Goal: Information Seeking & Learning: Compare options

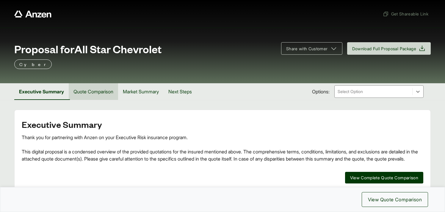
click at [100, 92] on button "Quote Comparison" at bounding box center [93, 91] width 49 height 17
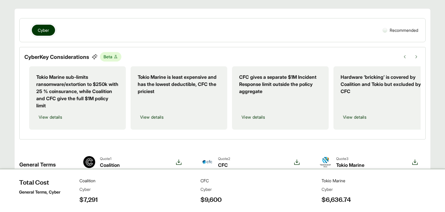
scroll to position [102, 0]
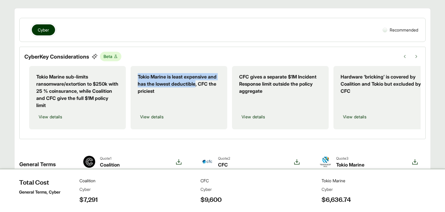
drag, startPoint x: 138, startPoint y: 76, endPoint x: 196, endPoint y: 84, distance: 58.8
click at [196, 84] on p "Tokio Marine is least expensive and has the lowest deductible, CFC the priciest" at bounding box center [179, 83] width 82 height 21
copy p "Tokio Marine is least expensive and has the lowest deductible"
click at [250, 93] on p "CFC gives a separate $1M Incident Response limit outside the policy aggregate" at bounding box center [280, 83] width 82 height 21
click at [37, 76] on p "Tokio Marine sub-limits ransomware/extortion to $250k with 25 % coinsurance, wh…" at bounding box center [77, 91] width 82 height 36
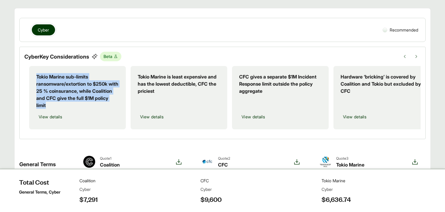
drag, startPoint x: 37, startPoint y: 76, endPoint x: 62, endPoint y: 106, distance: 38.5
click at [62, 106] on p "Tokio Marine sub-limits ransomware/extortion to $250k with 25 % coinsurance, wh…" at bounding box center [77, 91] width 82 height 36
copy p "Tokio Marine sub-limits ransomware/extortion to $250k with 25 % coinsurance, wh…"
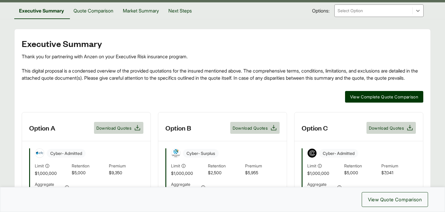
scroll to position [74, 0]
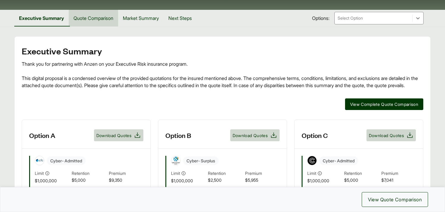
click at [103, 17] on button "Quote Comparison" at bounding box center [93, 18] width 49 height 17
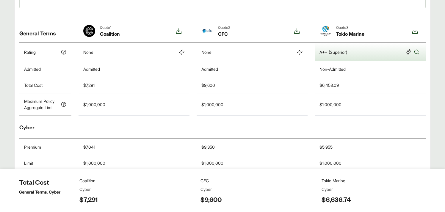
scroll to position [232, 0]
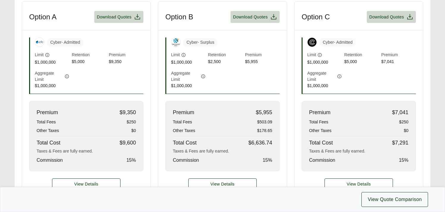
scroll to position [185, 0]
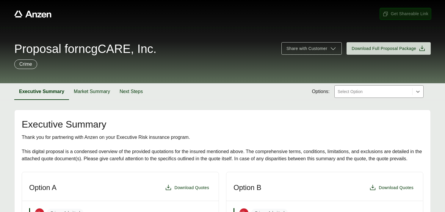
click at [399, 16] on span "Get Shareable Link" at bounding box center [406, 14] width 46 height 6
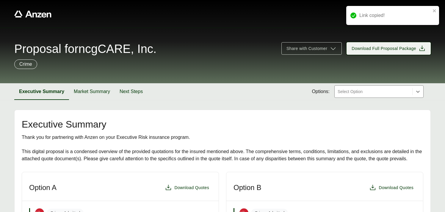
click at [389, 49] on span "Download Full Proposal Package" at bounding box center [384, 49] width 65 height 6
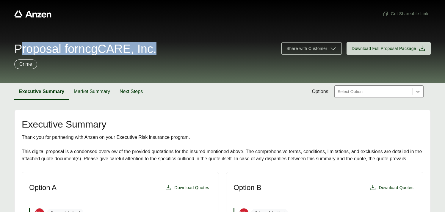
drag, startPoint x: 160, startPoint y: 52, endPoint x: 154, endPoint y: 41, distance: 12.1
click at [154, 41] on div "Proposal for ncgCARE, Inc. Share with Customer Download Full Proposal Package C…" at bounding box center [222, 56] width 445 height 56
click at [146, 47] on span "Proposal for ncgCARE, Inc." at bounding box center [85, 49] width 142 height 12
drag, startPoint x: 161, startPoint y: 53, endPoint x: 155, endPoint y: 40, distance: 14.4
click at [155, 40] on div "Proposal for ncgCARE, Inc. Share with Customer Download Full Proposal Package C…" at bounding box center [222, 56] width 445 height 56
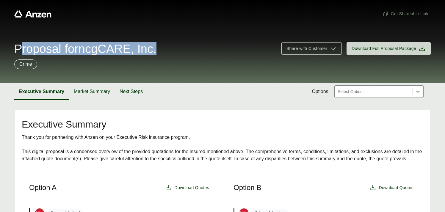
copy span "Proposal for ncgCARE, Inc."
